Goal: Navigation & Orientation: Find specific page/section

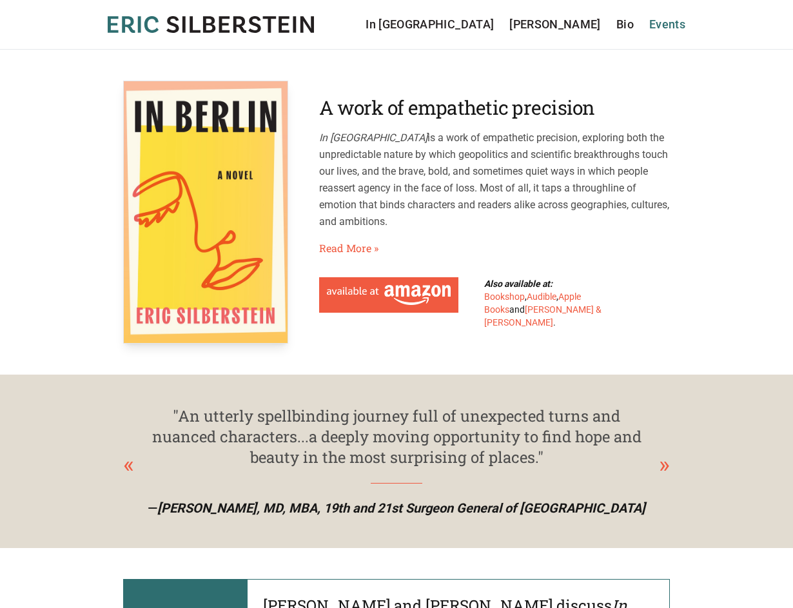
click at [673, 22] on link "Events" at bounding box center [667, 24] width 36 height 18
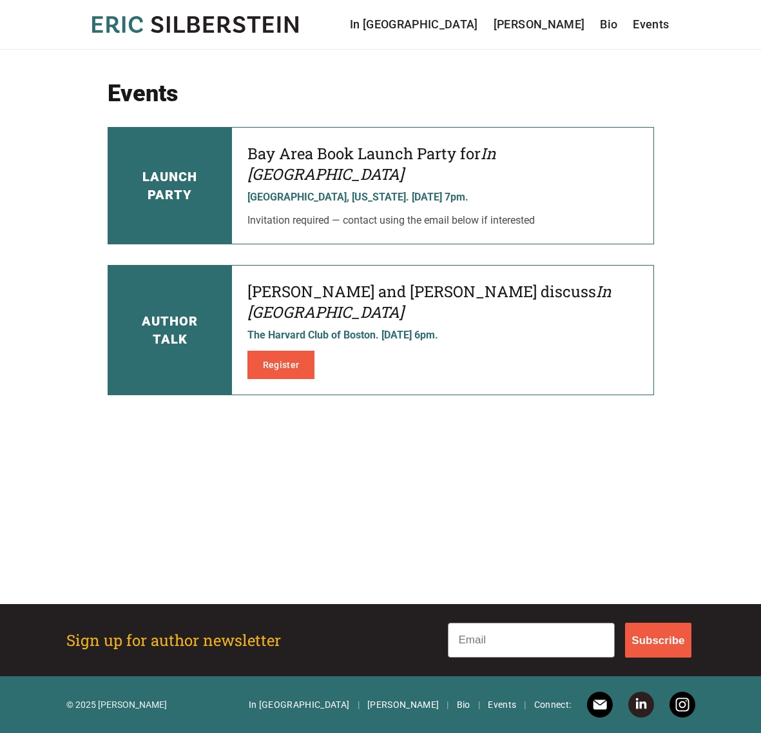
click at [257, 26] on icon "[PERSON_NAME]" at bounding box center [195, 24] width 206 height 17
